Goal: Task Accomplishment & Management: Use online tool/utility

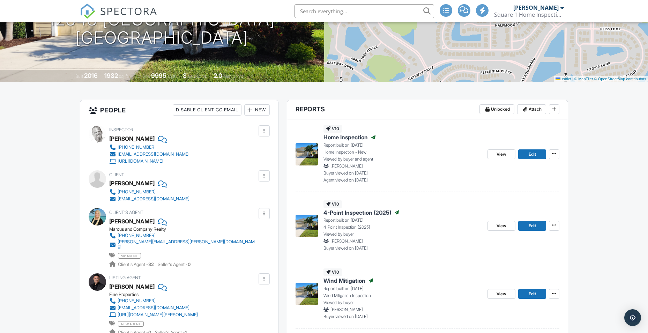
click at [310, 154] on img at bounding box center [307, 154] width 22 height 22
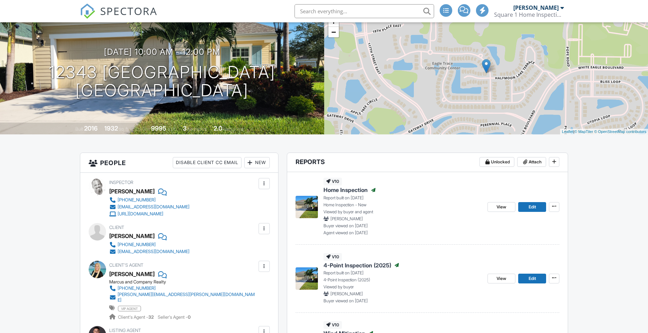
scroll to position [70, 0]
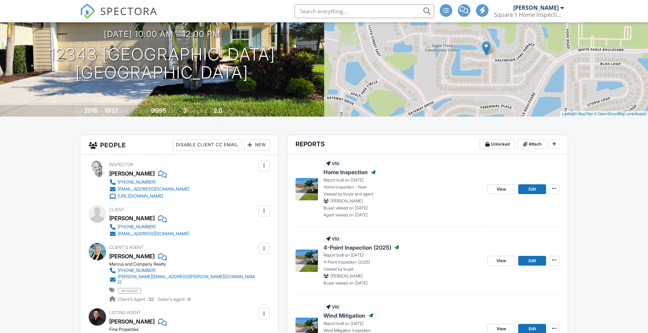
click at [311, 194] on img at bounding box center [307, 189] width 22 height 22
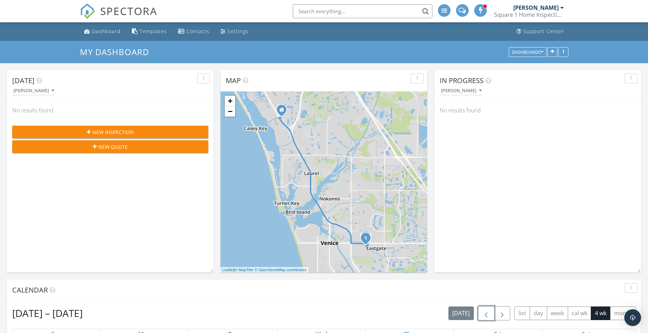
click at [485, 316] on span "button" at bounding box center [486, 313] width 8 height 8
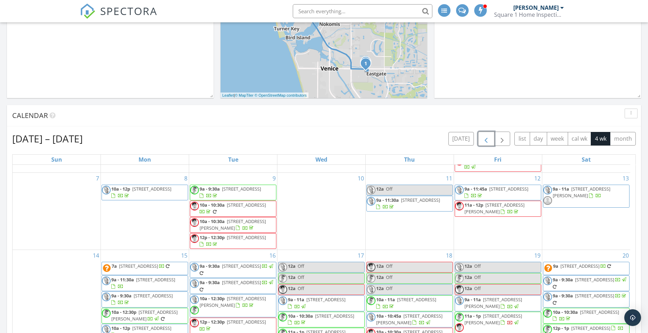
scroll to position [175, 0]
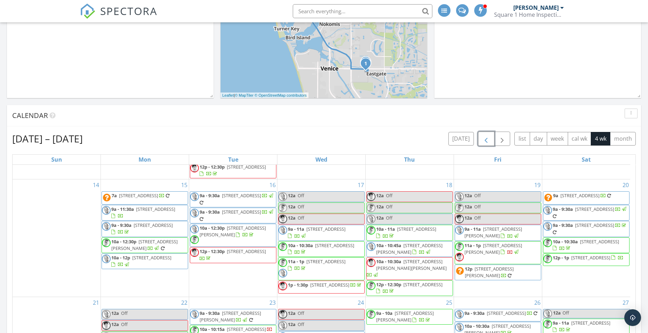
click at [139, 261] on span "12343 Half Moon Lake Terrace, Bradenton 34211" at bounding box center [151, 257] width 39 height 6
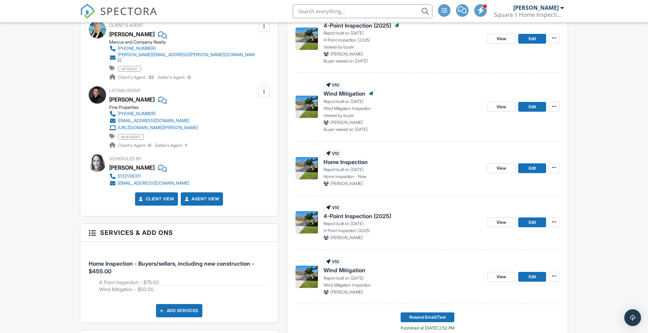
scroll to position [314, 0]
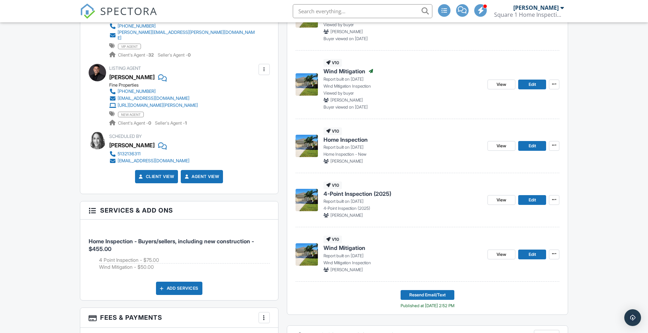
click at [304, 147] on img at bounding box center [307, 146] width 22 height 22
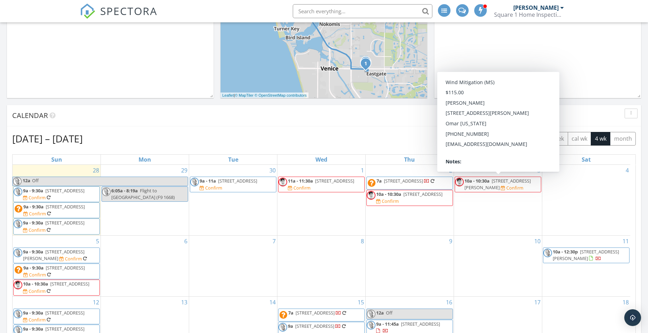
click at [485, 139] on span "button" at bounding box center [486, 139] width 8 height 8
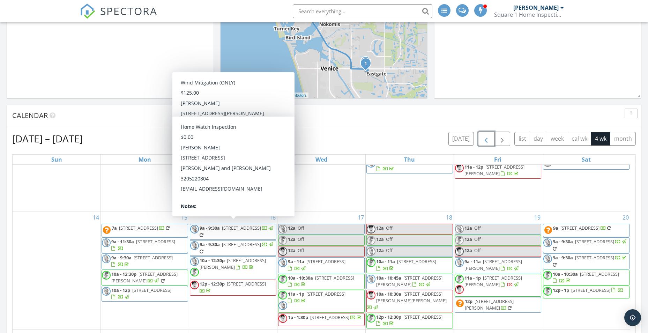
scroll to position [175, 0]
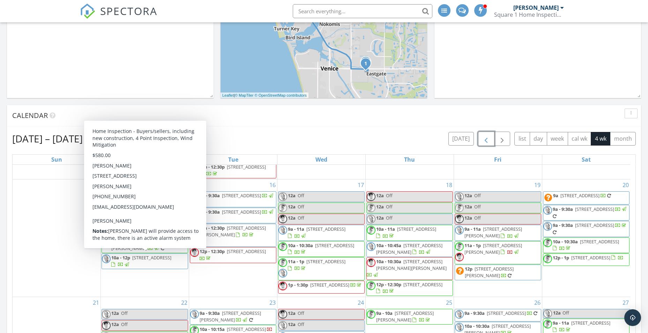
click at [132, 261] on span "12343 Half Moon Lake Terrace, Bradenton 34211" at bounding box center [151, 257] width 39 height 6
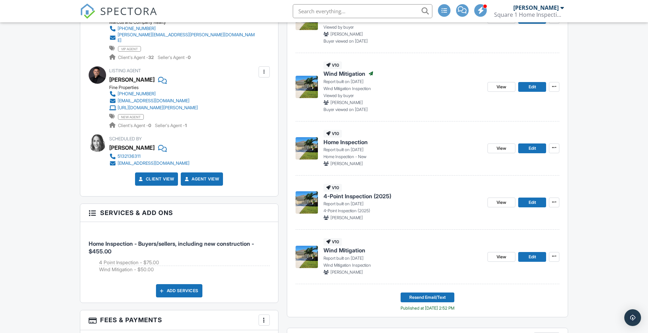
scroll to position [314, 0]
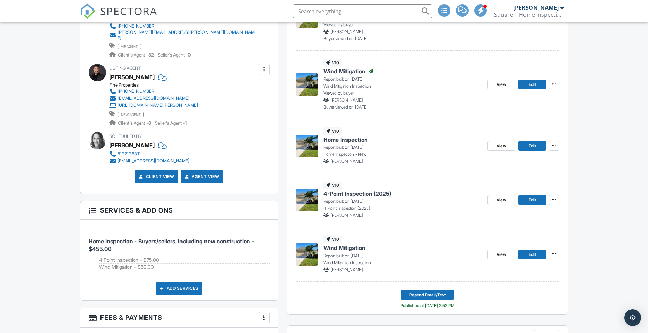
click at [309, 145] on img at bounding box center [307, 146] width 22 height 22
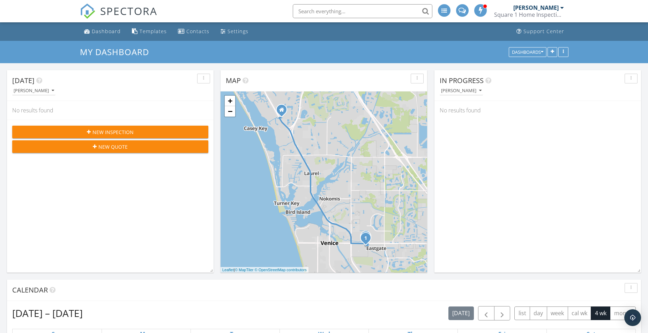
scroll to position [244, 0]
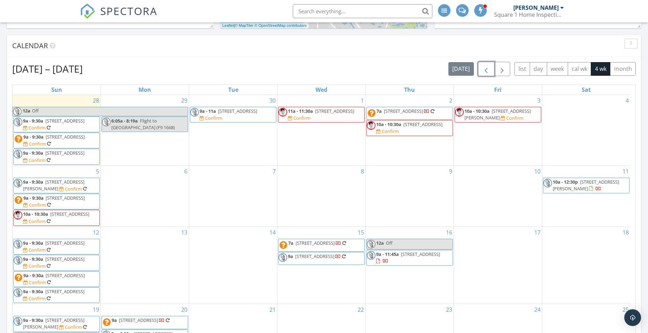
click at [486, 66] on span "button" at bounding box center [486, 69] width 8 height 8
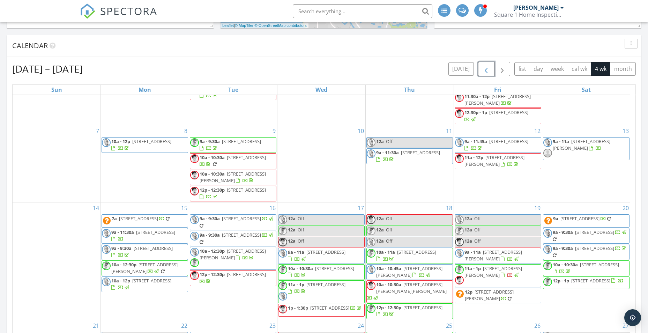
scroll to position [140, 0]
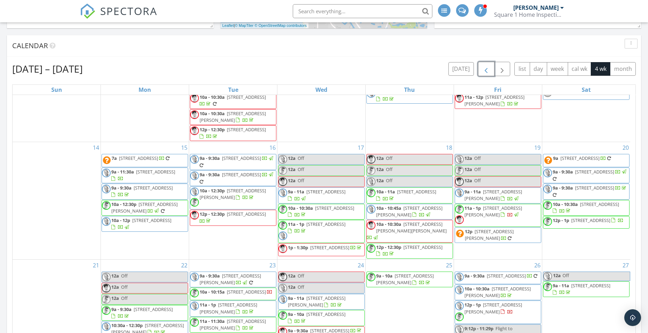
click at [127, 223] on span "10a - 12p" at bounding box center [120, 220] width 19 height 6
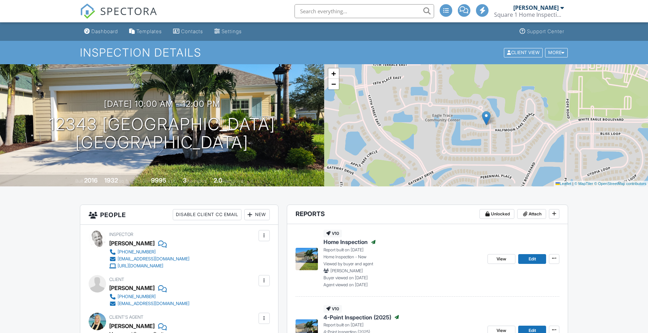
click at [308, 258] on img at bounding box center [307, 259] width 22 height 22
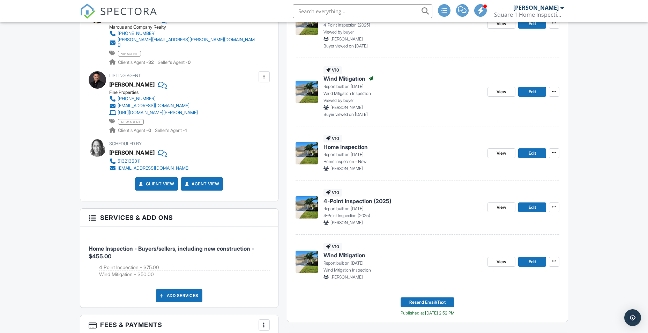
scroll to position [314, 0]
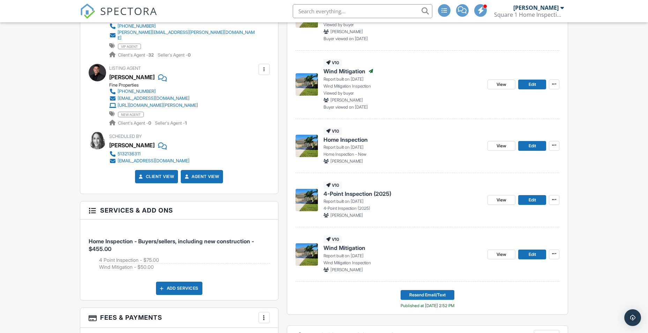
click at [304, 145] on img at bounding box center [307, 146] width 22 height 22
